Goal: Task Accomplishment & Management: Use online tool/utility

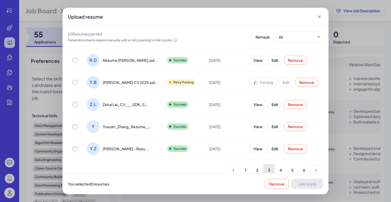
scroll to position [120, 0]
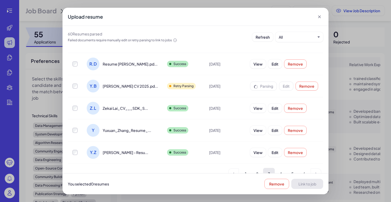
click at [128, 87] on span "[PERSON_NAME] CV 2025.pd..." at bounding box center [130, 85] width 55 height 5
drag, startPoint x: 102, startPoint y: 87, endPoint x: 118, endPoint y: 87, distance: 16.2
click at [118, 87] on div "[PERSON_NAME] CV 2025.pd..." at bounding box center [122, 86] width 71 height 13
copy span "[PERSON_NAME]"
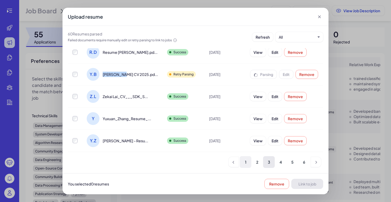
click at [247, 165] on li "1" at bounding box center [246, 162] width 12 height 12
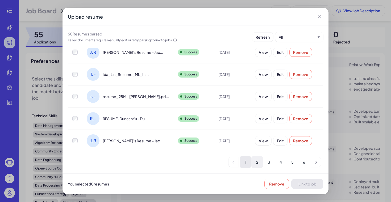
click at [260, 163] on li "2" at bounding box center [257, 162] width 12 height 12
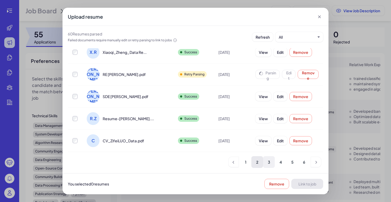
click at [270, 163] on li "3" at bounding box center [269, 162] width 12 height 12
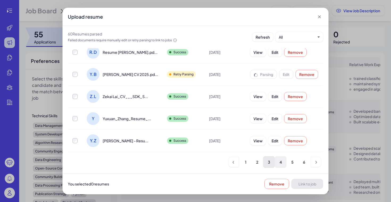
click at [279, 163] on li "4" at bounding box center [281, 162] width 12 height 12
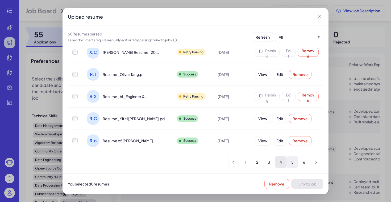
click at [293, 161] on li "5" at bounding box center [292, 162] width 12 height 12
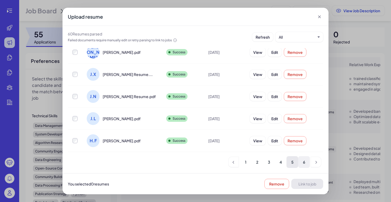
click at [302, 163] on li "6" at bounding box center [304, 162] width 12 height 12
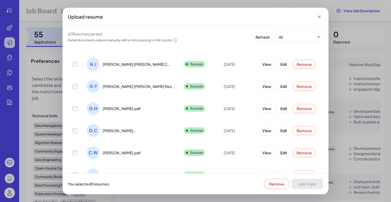
scroll to position [103, 0]
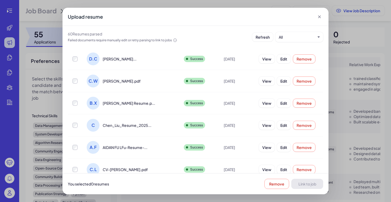
click at [321, 18] on icon at bounding box center [319, 16] width 5 height 5
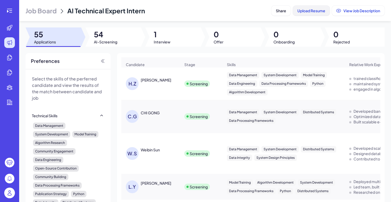
click at [305, 10] on span "Upload Resume" at bounding box center [311, 10] width 28 height 5
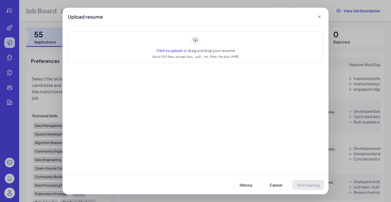
click at [172, 51] on span "Click to upload" at bounding box center [169, 50] width 26 height 5
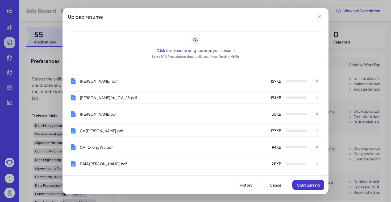
click at [305, 184] on span "Start parsing" at bounding box center [308, 184] width 23 height 5
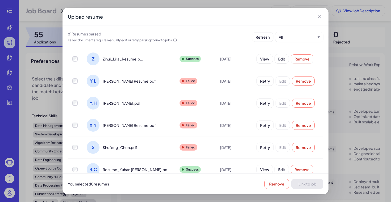
scroll to position [17, 0]
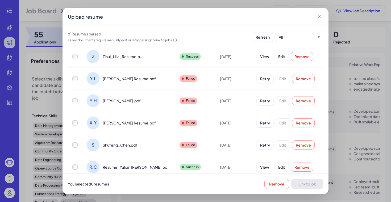
click at [254, 84] on div "Retry Edit Remove" at bounding box center [287, 79] width 70 height 18
click at [260, 80] on span "Retry" at bounding box center [265, 78] width 10 height 5
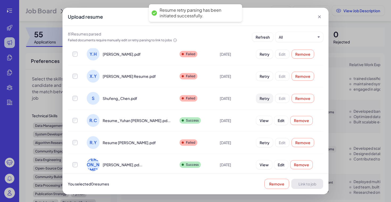
click at [257, 100] on button "Retry" at bounding box center [264, 98] width 17 height 9
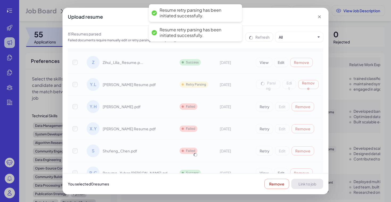
scroll to position [2, 0]
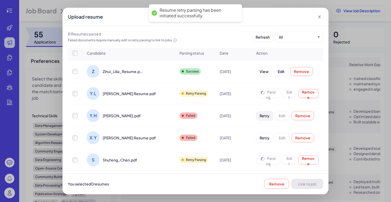
click at [259, 118] on button "Retry" at bounding box center [264, 115] width 17 height 9
click at [260, 139] on span "Retry" at bounding box center [265, 137] width 10 height 5
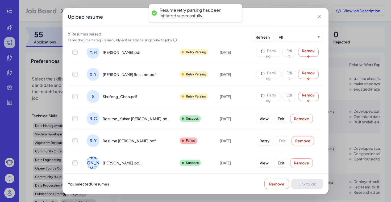
scroll to position [95, 0]
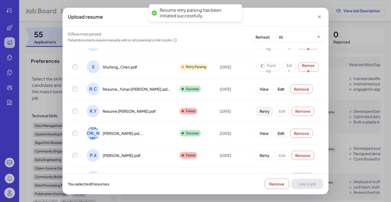
click at [258, 114] on button "Retry" at bounding box center [264, 110] width 17 height 9
click at [260, 155] on span "Retry" at bounding box center [265, 155] width 10 height 5
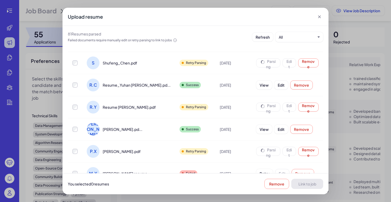
scroll to position [132, 0]
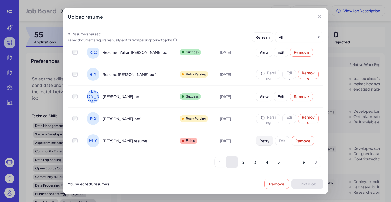
click at [258, 144] on button "Retry" at bounding box center [264, 140] width 17 height 9
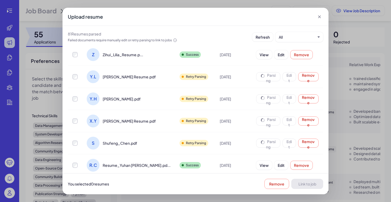
scroll to position [0, 0]
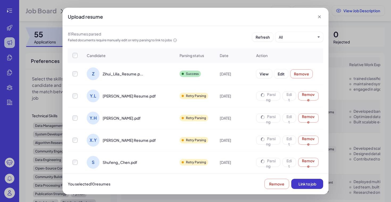
click at [307, 185] on span "Link to job" at bounding box center [307, 183] width 18 height 5
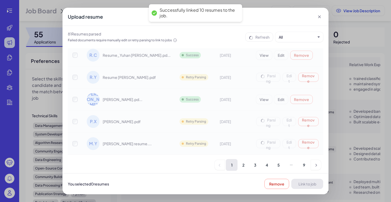
scroll to position [132, 0]
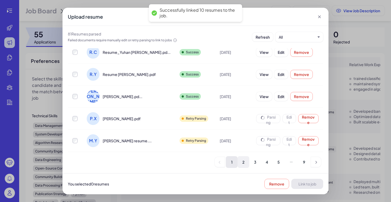
click at [244, 162] on li "2" at bounding box center [244, 162] width 12 height 12
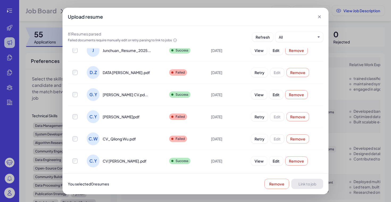
scroll to position [90, 0]
click at [258, 119] on button "Retry" at bounding box center [259, 115] width 17 height 9
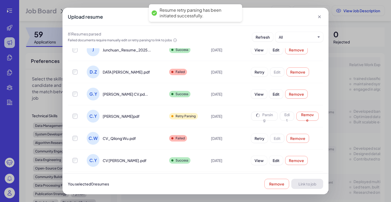
scroll to position [86, 0]
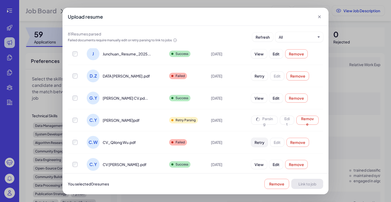
click at [256, 145] on button "Retry" at bounding box center [259, 142] width 17 height 9
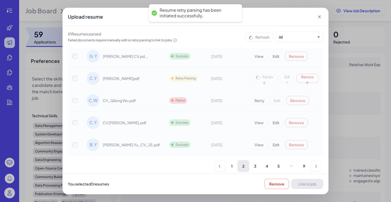
scroll to position [132, 0]
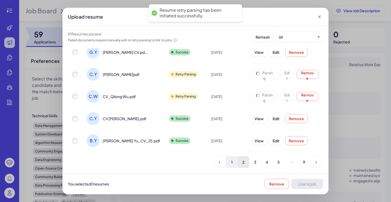
click at [232, 166] on li "1" at bounding box center [232, 162] width 12 height 12
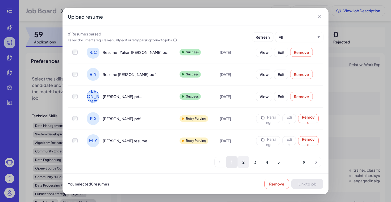
click at [245, 162] on li "2" at bounding box center [244, 162] width 12 height 12
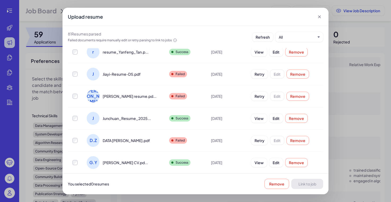
scroll to position [0, 0]
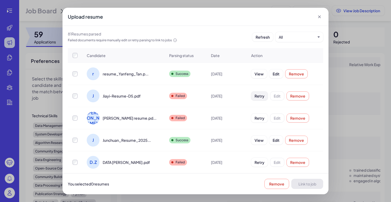
click at [259, 98] on button "Retry" at bounding box center [259, 95] width 17 height 9
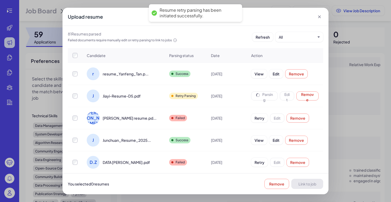
click at [258, 119] on div "Candidate Parsing status Date Action r resume_Yanfeng_Tan.p... Success [DATE] V…" at bounding box center [195, 165] width 255 height 235
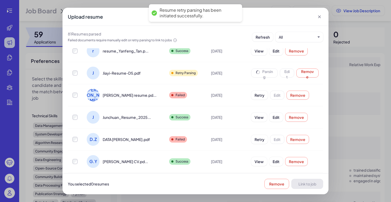
scroll to position [25, 0]
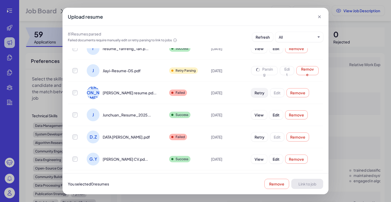
click at [255, 95] on button "Retry" at bounding box center [259, 92] width 17 height 9
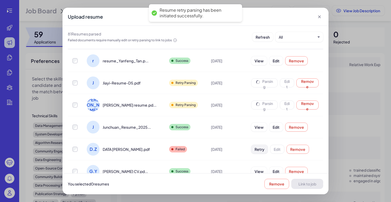
scroll to position [44, 0]
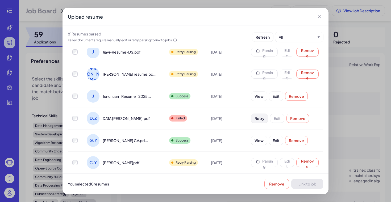
click at [255, 115] on button "Retry" at bounding box center [259, 118] width 17 height 9
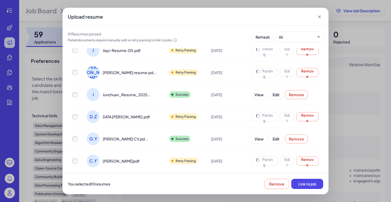
scroll to position [132, 0]
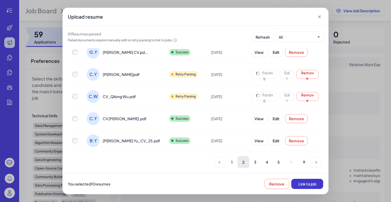
click at [306, 185] on span "Link to job" at bounding box center [307, 183] width 18 height 5
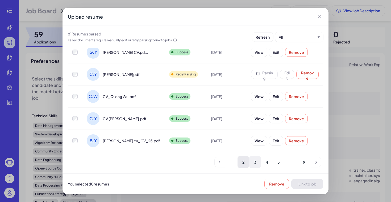
click at [256, 166] on li "3" at bounding box center [255, 162] width 12 height 12
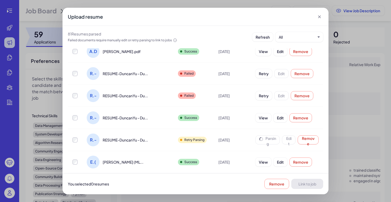
scroll to position [6, 0]
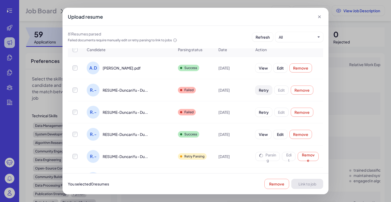
click at [261, 90] on button "Retry" at bounding box center [263, 89] width 17 height 9
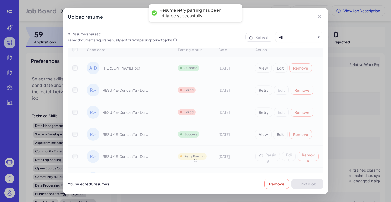
click at [255, 112] on div "Candidate Parsing status Date Action A.D [PERSON_NAME].pdf Success [DATE] View …" at bounding box center [195, 159] width 255 height 235
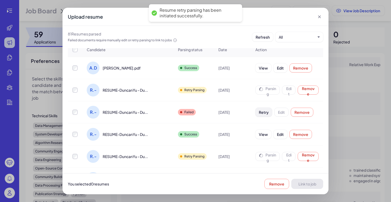
click at [255, 115] on button "Retry" at bounding box center [263, 111] width 17 height 9
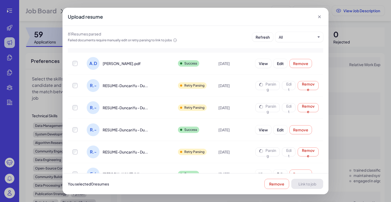
scroll to position [0, 0]
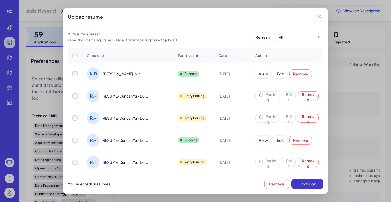
click at [306, 185] on span "Link to job" at bounding box center [307, 183] width 18 height 5
click at [322, 20] on div "Upload resume" at bounding box center [196, 17] width 266 height 18
click at [321, 17] on icon at bounding box center [319, 16] width 5 height 5
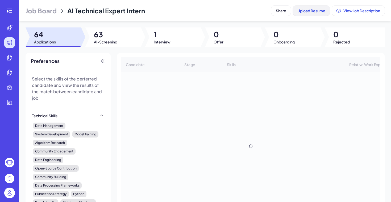
click at [305, 13] on button "Upload Resume" at bounding box center [311, 11] width 37 height 10
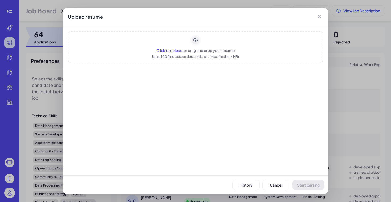
click at [167, 52] on span "Click to upload" at bounding box center [169, 50] width 26 height 5
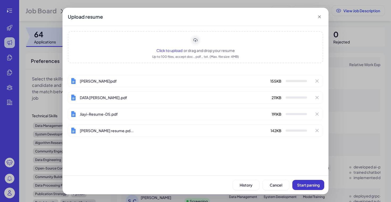
click at [302, 187] on button "Start parsing" at bounding box center [308, 185] width 32 height 10
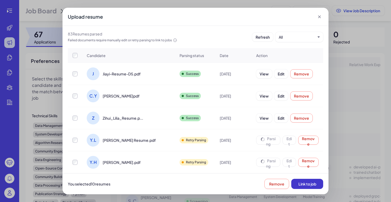
click at [315, 187] on button "Link to job" at bounding box center [307, 183] width 32 height 10
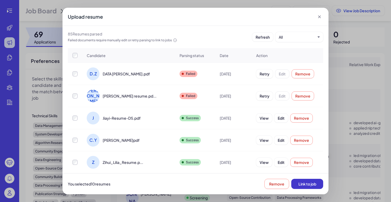
click at [316, 182] on span "Link to job" at bounding box center [307, 183] width 18 height 5
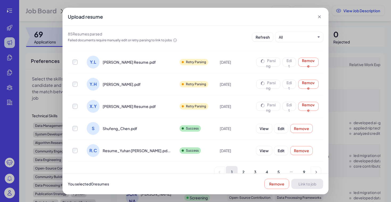
scroll to position [132, 0]
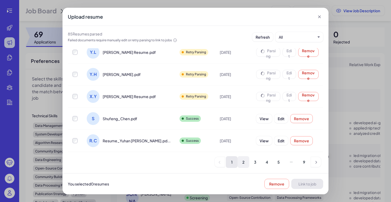
click at [243, 163] on li "2" at bounding box center [244, 162] width 12 height 12
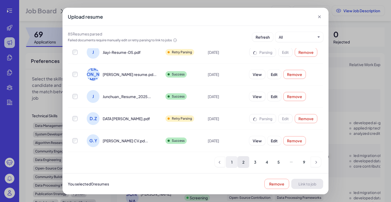
click at [232, 164] on li "1" at bounding box center [232, 162] width 12 height 12
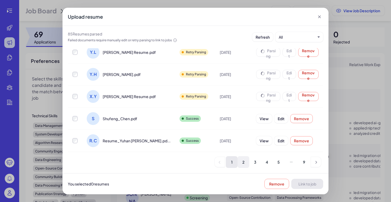
click at [245, 163] on li "2" at bounding box center [244, 162] width 12 height 12
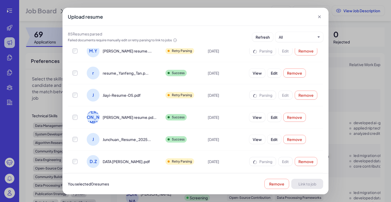
scroll to position [85, 0]
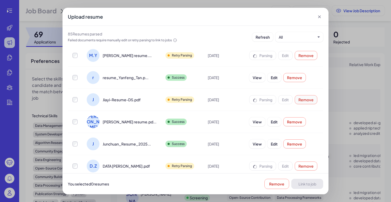
click at [305, 102] on button "Remove" at bounding box center [306, 99] width 23 height 9
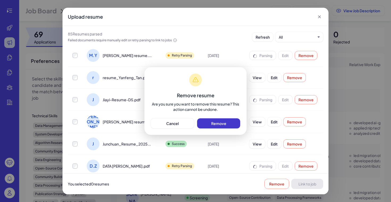
click at [219, 123] on span "Remove" at bounding box center [218, 123] width 15 height 5
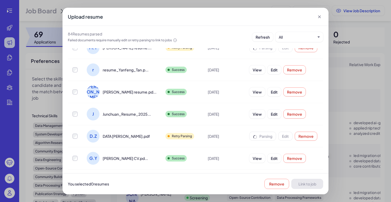
scroll to position [132, 0]
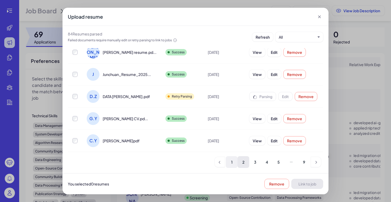
click at [233, 163] on li "1" at bounding box center [232, 162] width 12 height 12
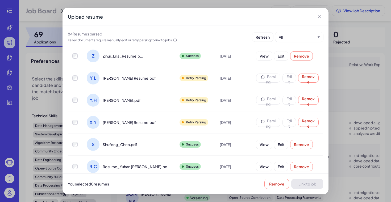
scroll to position [105, 0]
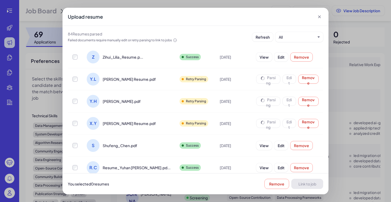
click at [313, 22] on div "Upload resume" at bounding box center [196, 17] width 266 height 18
click at [320, 21] on div "Upload resume" at bounding box center [196, 17] width 266 height 18
click at [320, 17] on icon at bounding box center [319, 16] width 5 height 5
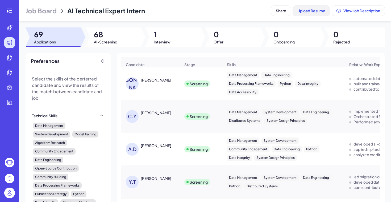
click at [304, 12] on span "Upload Resume" at bounding box center [311, 10] width 28 height 5
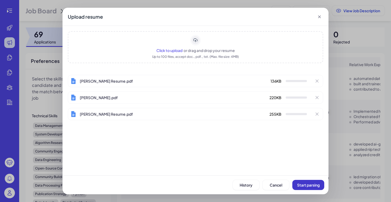
click at [316, 183] on span "Start parsing" at bounding box center [308, 184] width 23 height 5
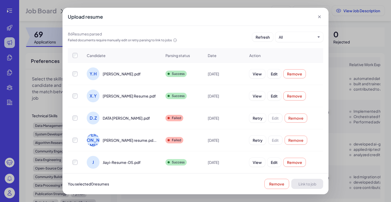
click at [76, 76] on td at bounding box center [75, 74] width 14 height 22
click at [76, 90] on td at bounding box center [75, 96] width 14 height 22
click at [76, 103] on td at bounding box center [75, 96] width 14 height 22
click at [302, 182] on span "Link to job" at bounding box center [307, 183] width 18 height 5
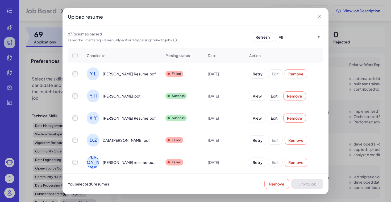
click at [85, 95] on div "Y.H Yang Hu.pdf" at bounding box center [121, 95] width 78 height 21
click at [306, 184] on span "Link to job" at bounding box center [307, 183] width 18 height 5
click at [318, 19] on icon at bounding box center [319, 16] width 5 height 5
